Goal: Transaction & Acquisition: Obtain resource

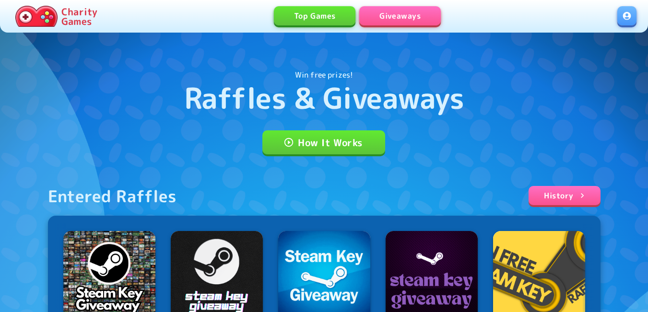
click at [629, 16] on link at bounding box center [626, 15] width 19 height 19
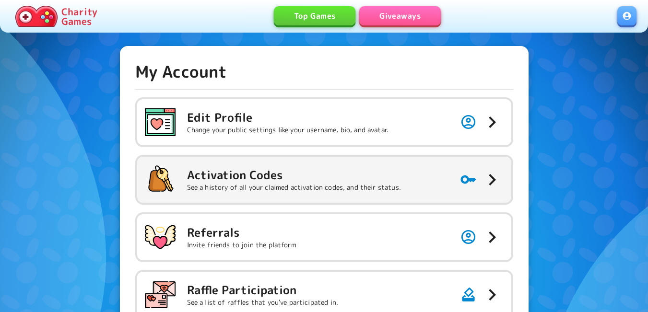
click at [232, 169] on h5 "Activation Codes" at bounding box center [294, 174] width 214 height 15
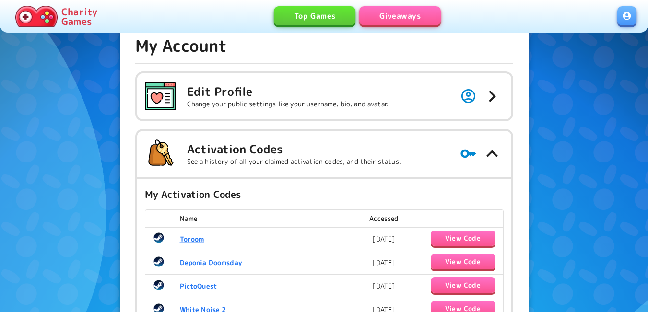
scroll to position [48, 0]
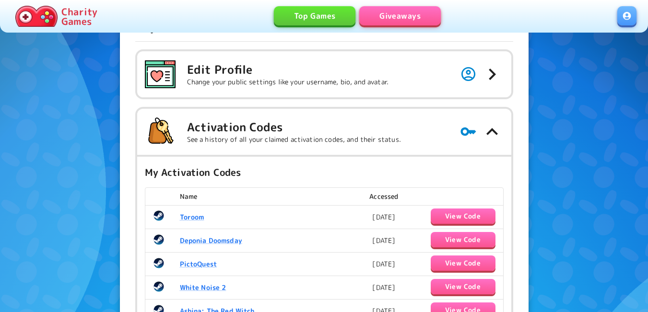
click at [426, 17] on link "Giveaways" at bounding box center [400, 15] width 82 height 19
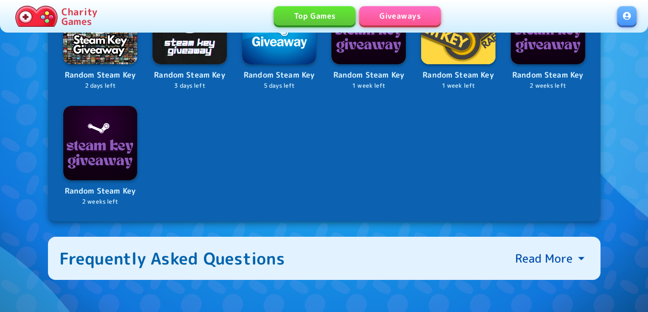
scroll to position [323, 0]
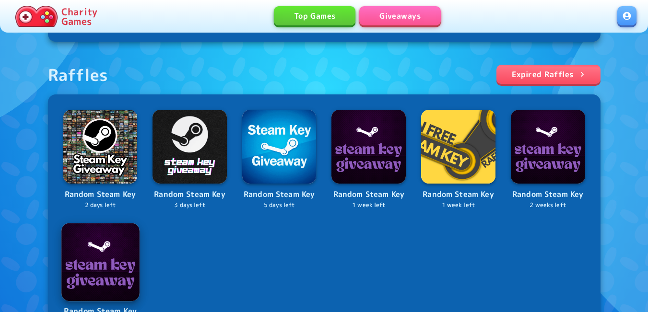
click at [110, 253] on img at bounding box center [100, 262] width 78 height 78
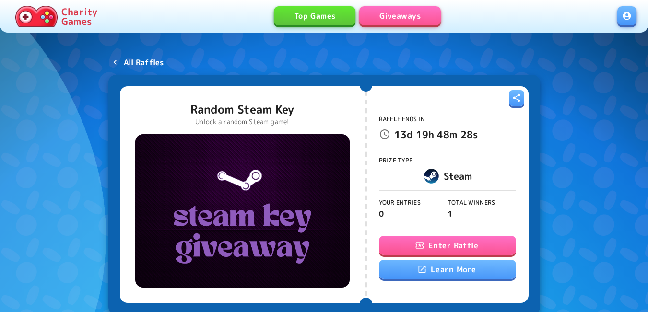
click at [453, 237] on div "Enter Raffle Learn More" at bounding box center [447, 258] width 137 height 44
click at [455, 247] on button "Enter Raffle" at bounding box center [447, 245] width 137 height 19
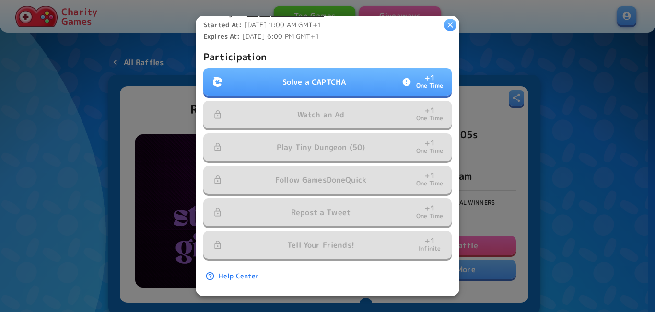
scroll to position [297, 0]
click at [309, 79] on p "Solve a CAPTCHA" at bounding box center [314, 82] width 63 height 12
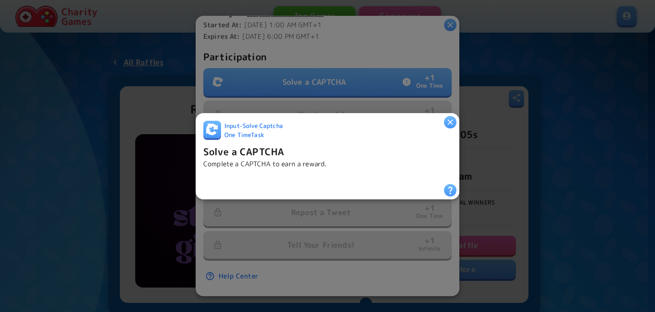
click at [451, 117] on icon "button" at bounding box center [451, 122] width 10 height 10
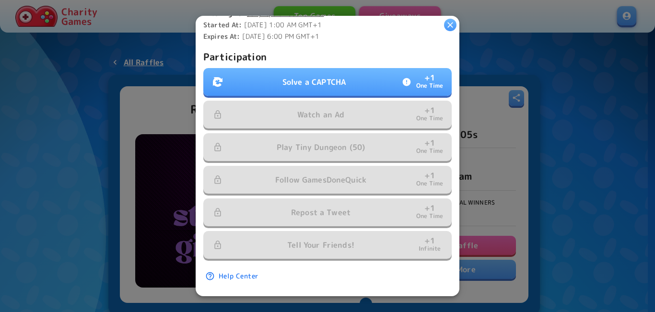
click at [358, 71] on button "Solve a CAPTCHA + 1 One Time" at bounding box center [327, 82] width 249 height 28
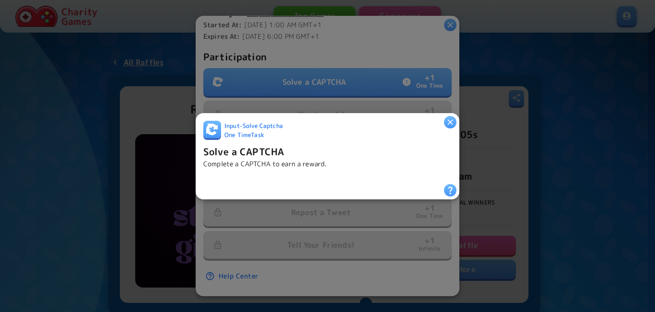
click at [452, 123] on icon "button" at bounding box center [451, 122] width 10 height 10
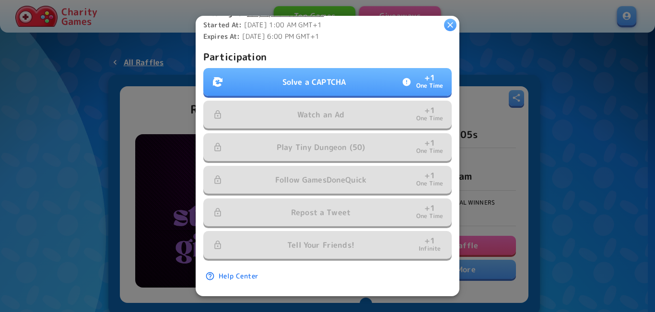
click at [333, 76] on p "Solve a CAPTCHA" at bounding box center [314, 82] width 63 height 12
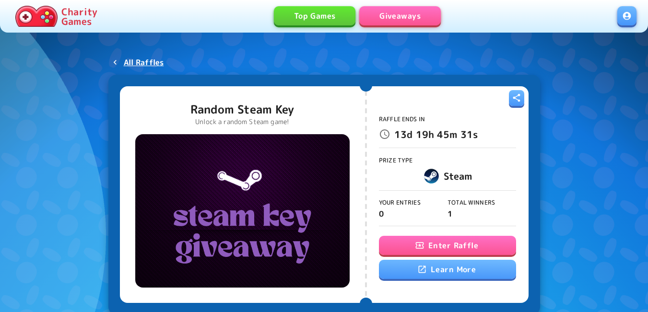
click at [438, 250] on button "Enter Raffle" at bounding box center [447, 245] width 137 height 19
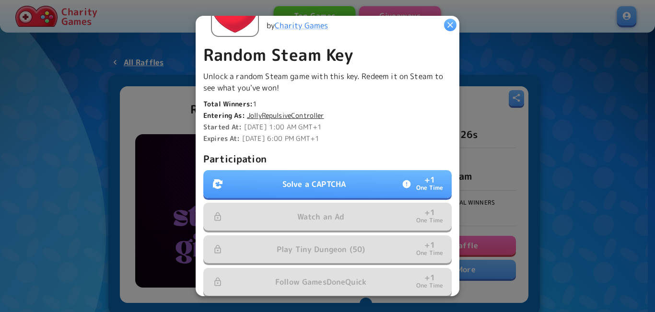
scroll to position [192, 0]
click at [298, 158] on p "Participation" at bounding box center [327, 158] width 249 height 15
click at [295, 173] on button "Solve a CAPTCHA + 1 One Time" at bounding box center [327, 184] width 249 height 28
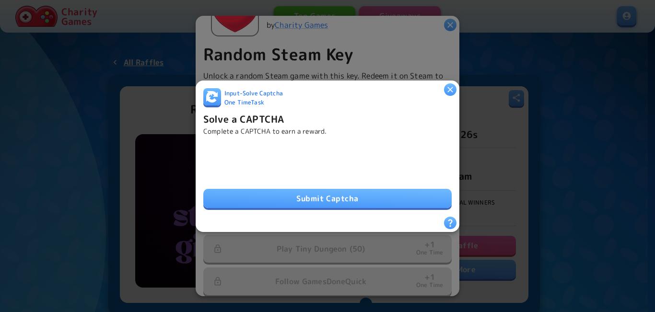
click at [330, 201] on button "Submit Captcha" at bounding box center [327, 198] width 249 height 19
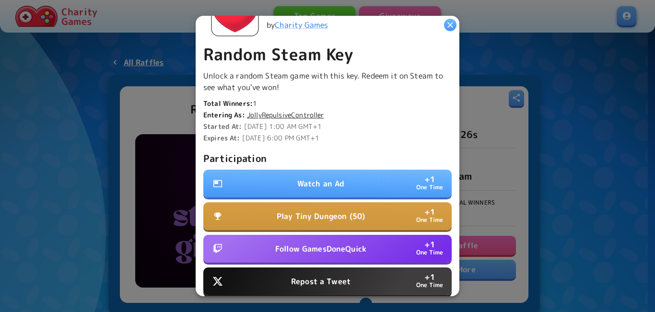
click at [320, 178] on p "Watch an Ad" at bounding box center [320, 184] width 47 height 12
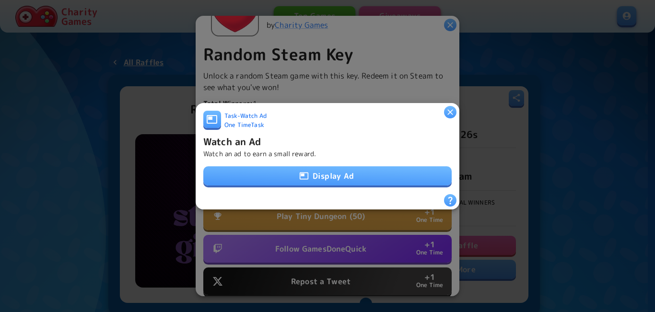
click at [320, 176] on button "Display Ad" at bounding box center [327, 175] width 249 height 19
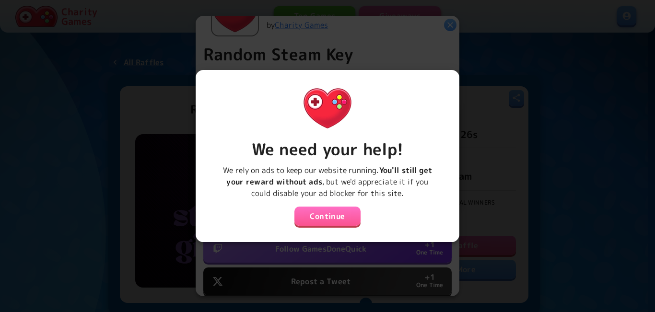
click at [320, 209] on button "Continue" at bounding box center [328, 216] width 66 height 19
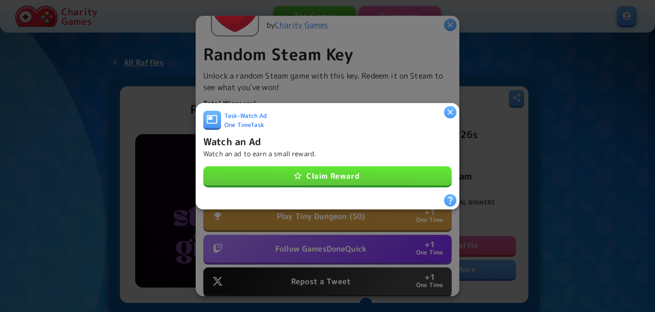
click at [332, 171] on button "Claim Reward" at bounding box center [327, 175] width 249 height 19
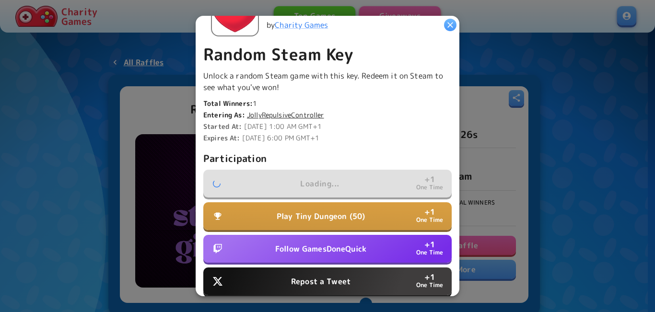
click at [312, 211] on p "Play Tiny Dungeon (50)" at bounding box center [321, 217] width 88 height 12
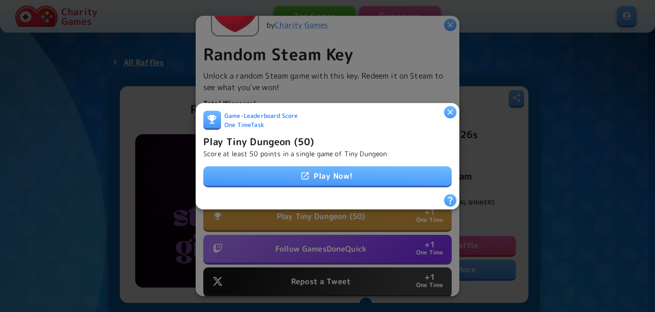
click at [335, 170] on link "Play Now!" at bounding box center [327, 175] width 249 height 19
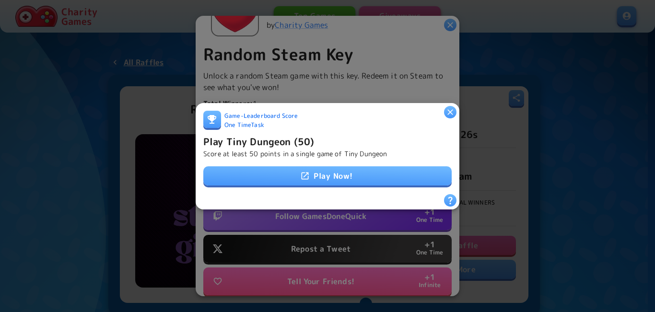
click at [288, 140] on h6 "Play Tiny Dungeon (50)" at bounding box center [258, 140] width 111 height 15
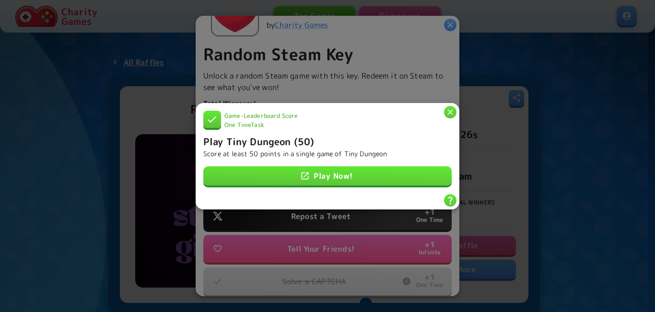
click at [454, 107] on icon "button" at bounding box center [451, 112] width 10 height 10
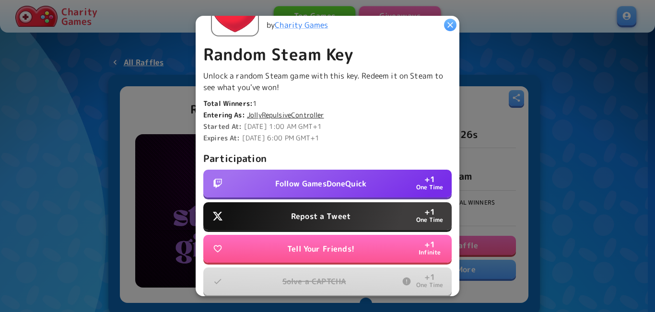
scroll to position [297, 0]
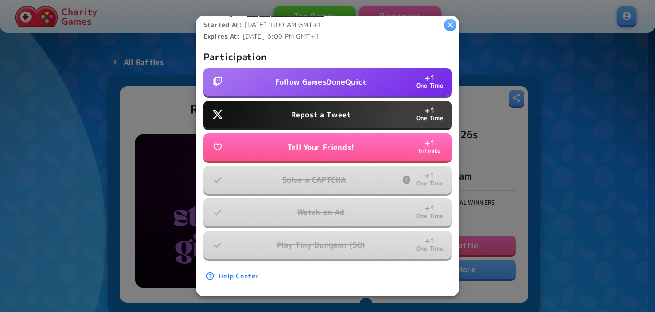
click at [347, 76] on p "Follow GamesDoneQuick" at bounding box center [320, 82] width 91 height 12
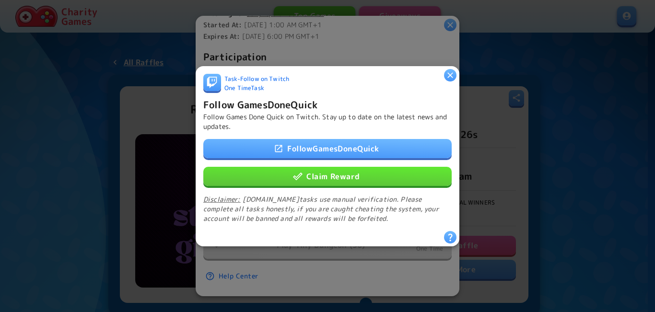
click at [337, 173] on button "Claim Reward" at bounding box center [327, 175] width 249 height 19
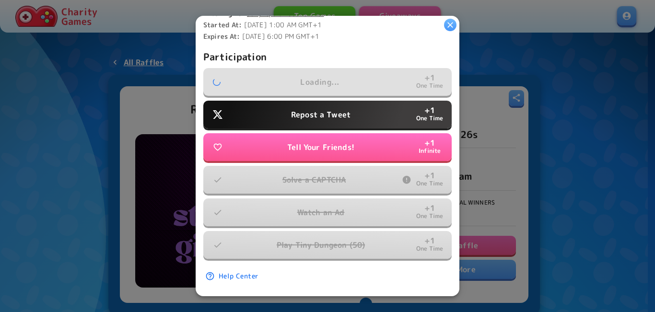
click at [327, 109] on p "Repost a Tweet" at bounding box center [320, 115] width 59 height 12
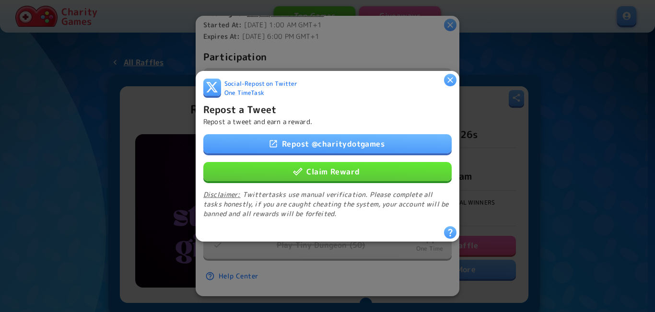
click at [320, 169] on button "Claim Reward" at bounding box center [327, 171] width 249 height 19
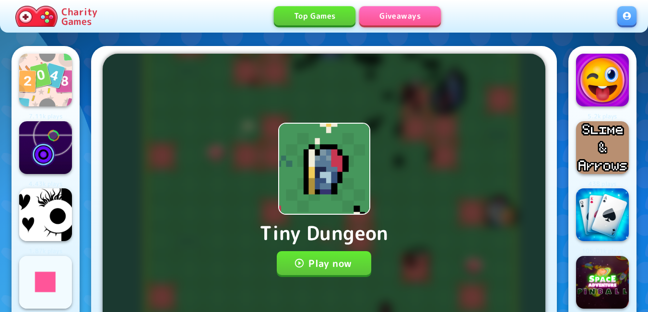
click at [334, 267] on button "Play now" at bounding box center [324, 263] width 95 height 24
